Goal: Task Accomplishment & Management: Check status

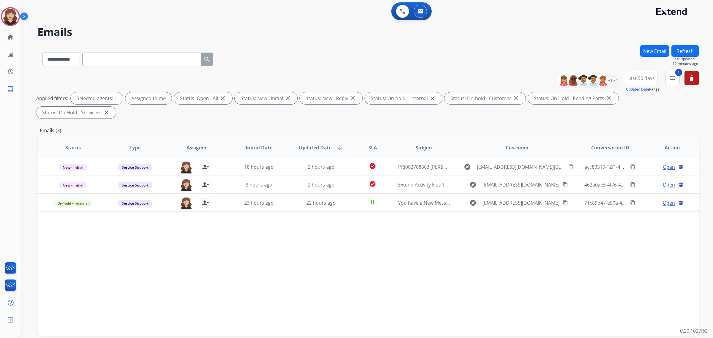
select select "**********"
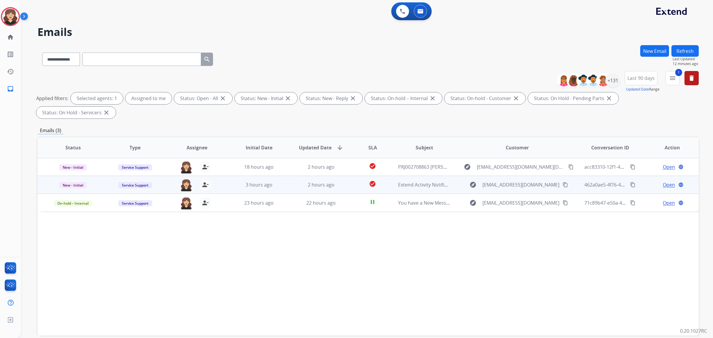
click at [666, 181] on span "Open" at bounding box center [669, 184] width 12 height 7
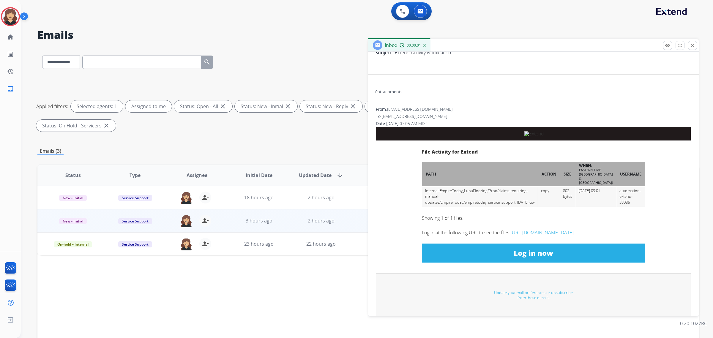
scroll to position [149, 0]
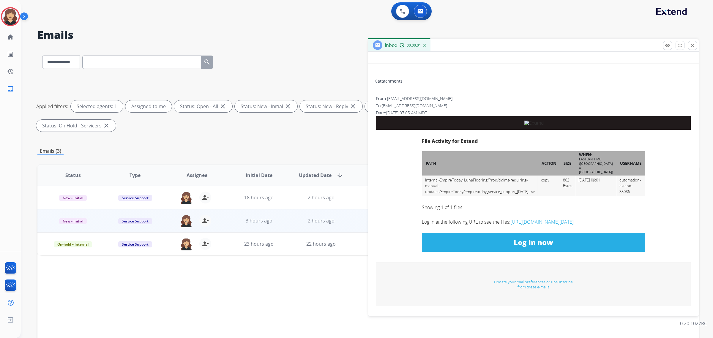
click at [501, 245] on link "Log in now" at bounding box center [533, 242] width 223 height 19
click at [694, 45] on p "Close" at bounding box center [692, 44] width 13 height 9
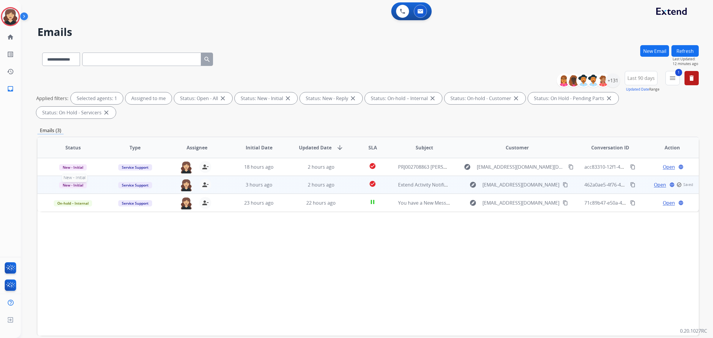
click at [77, 182] on span "New - Initial" at bounding box center [73, 185] width 28 height 6
click at [112, 237] on p "Closed – Solved" at bounding box center [109, 241] width 34 height 8
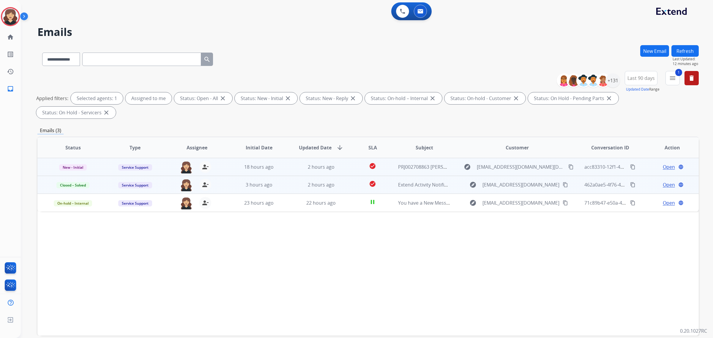
click at [663, 163] on span "Open" at bounding box center [669, 166] width 12 height 7
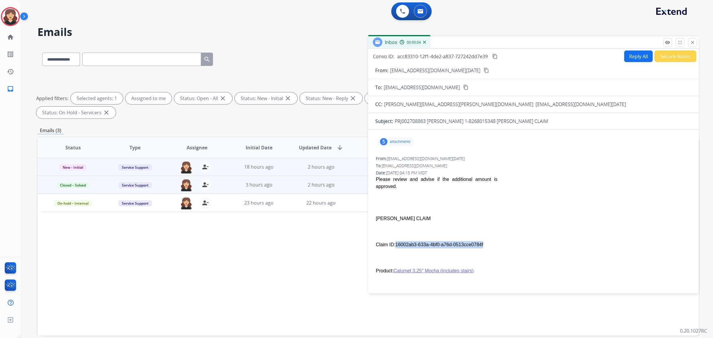
drag, startPoint x: 483, startPoint y: 244, endPoint x: 395, endPoint y: 244, distance: 87.7
click at [395, 244] on p "Claim ID: 16002ab3-633a-4bf0-a76d-0513cce0784f" at bounding box center [533, 244] width 315 height 7
copy p "16002ab3-633a-4bf0-a76d-0513cce0784f"
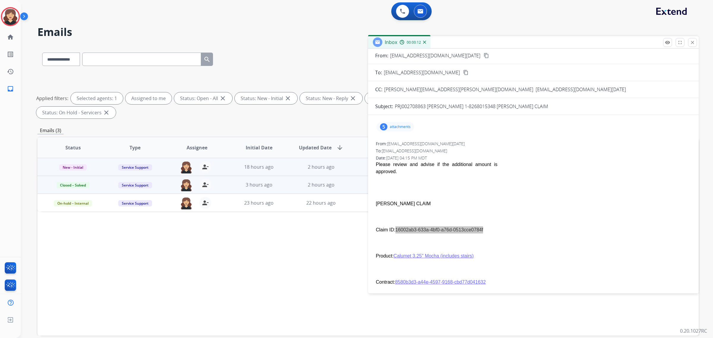
scroll to position [0, 0]
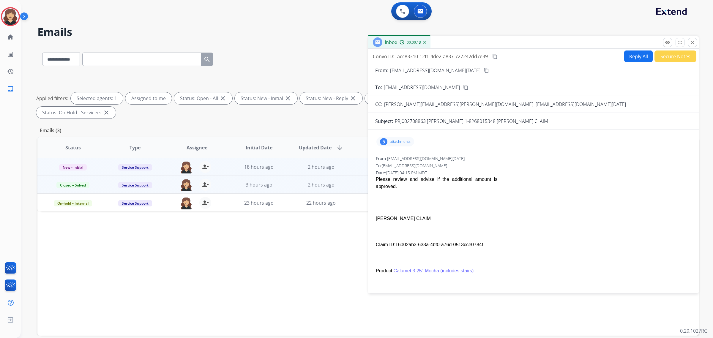
click at [405, 141] on p "attachments" at bounding box center [400, 141] width 21 height 5
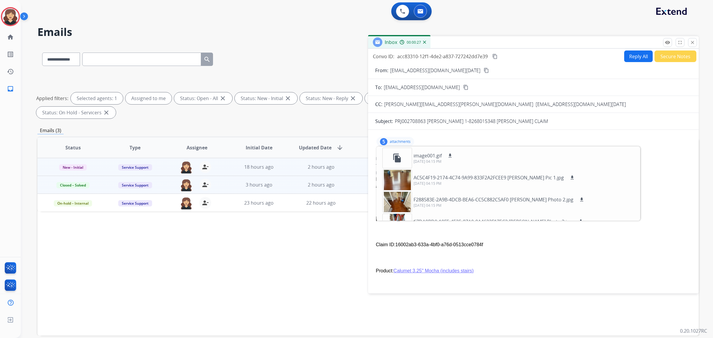
drag, startPoint x: 496, startPoint y: 55, endPoint x: 694, endPoint y: 164, distance: 226.5
click at [496, 54] on mat-icon "content_copy" at bounding box center [494, 56] width 5 height 5
click at [587, 248] on p "Claim ID: 16002ab3-633a-4bf0-a76d-0513cce0784f" at bounding box center [533, 244] width 315 height 7
click at [401, 140] on p "attachments" at bounding box center [400, 141] width 21 height 5
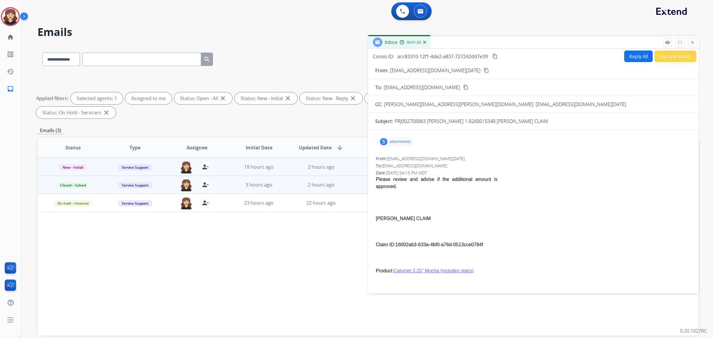
click at [409, 140] on p "attachments" at bounding box center [400, 141] width 21 height 5
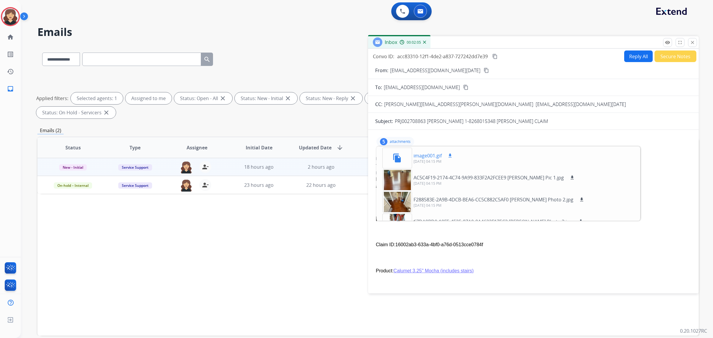
click at [442, 155] on div "image001.gif download" at bounding box center [434, 155] width 40 height 7
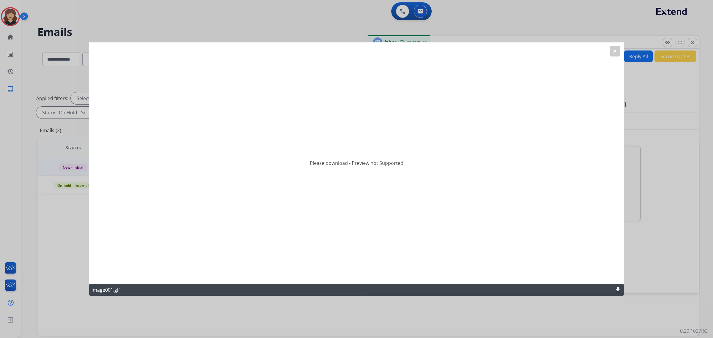
click at [620, 285] on div "image001.gif download" at bounding box center [356, 290] width 535 height 12
click at [620, 287] on mat-icon "download" at bounding box center [617, 289] width 7 height 7
click at [613, 52] on mat-icon "clear" at bounding box center [614, 50] width 5 height 5
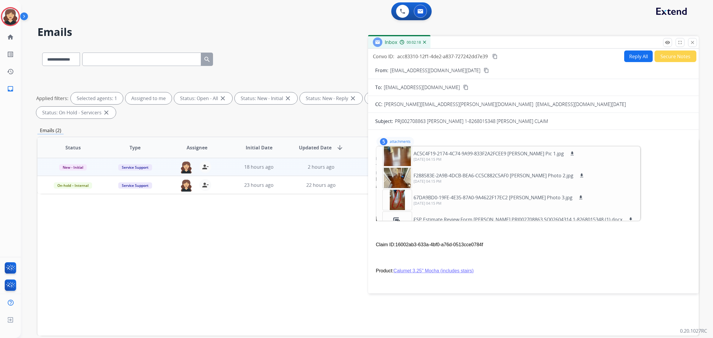
scroll to position [37, 0]
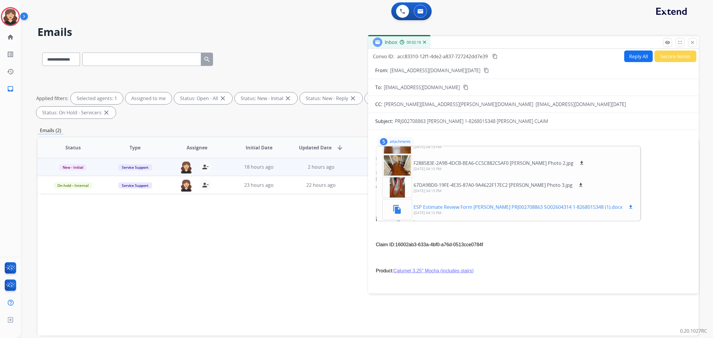
click at [447, 204] on p "ESP Estimate Review Form [PERSON_NAME] PRJ002708863 SO02604314 1-8268015348 (1)…" at bounding box center [518, 207] width 209 height 7
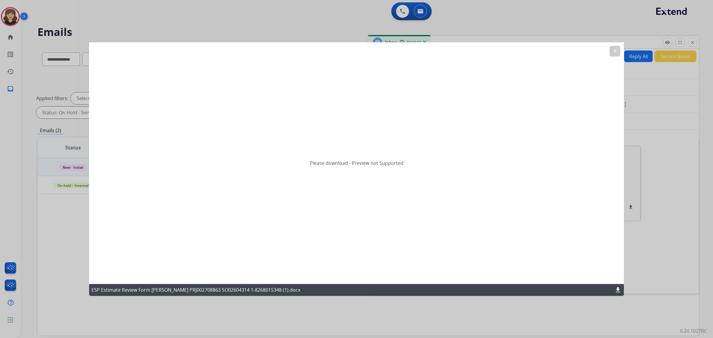
click at [620, 287] on mat-icon "download" at bounding box center [617, 289] width 7 height 7
drag, startPoint x: 616, startPoint y: 50, endPoint x: 574, endPoint y: 102, distance: 66.4
click at [616, 50] on mat-icon "clear" at bounding box center [614, 50] width 5 height 5
